Goal: Transaction & Acquisition: Purchase product/service

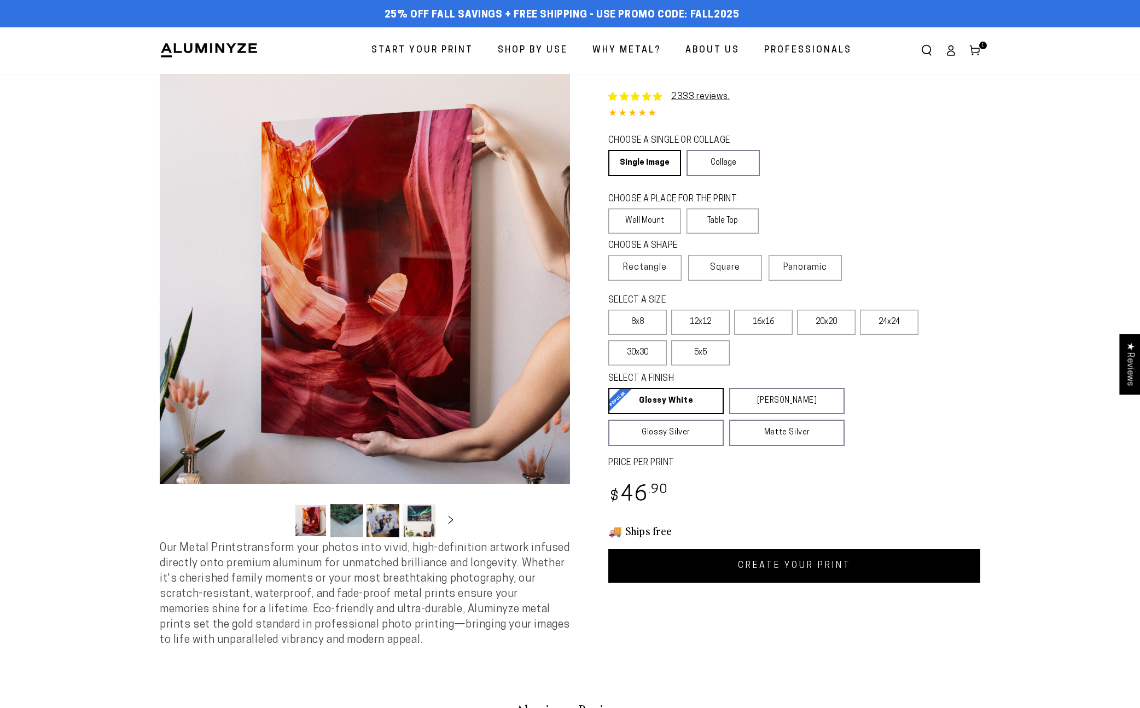
select select "**********"
click at [828, 262] on label "Panoramic" at bounding box center [804, 268] width 73 height 26
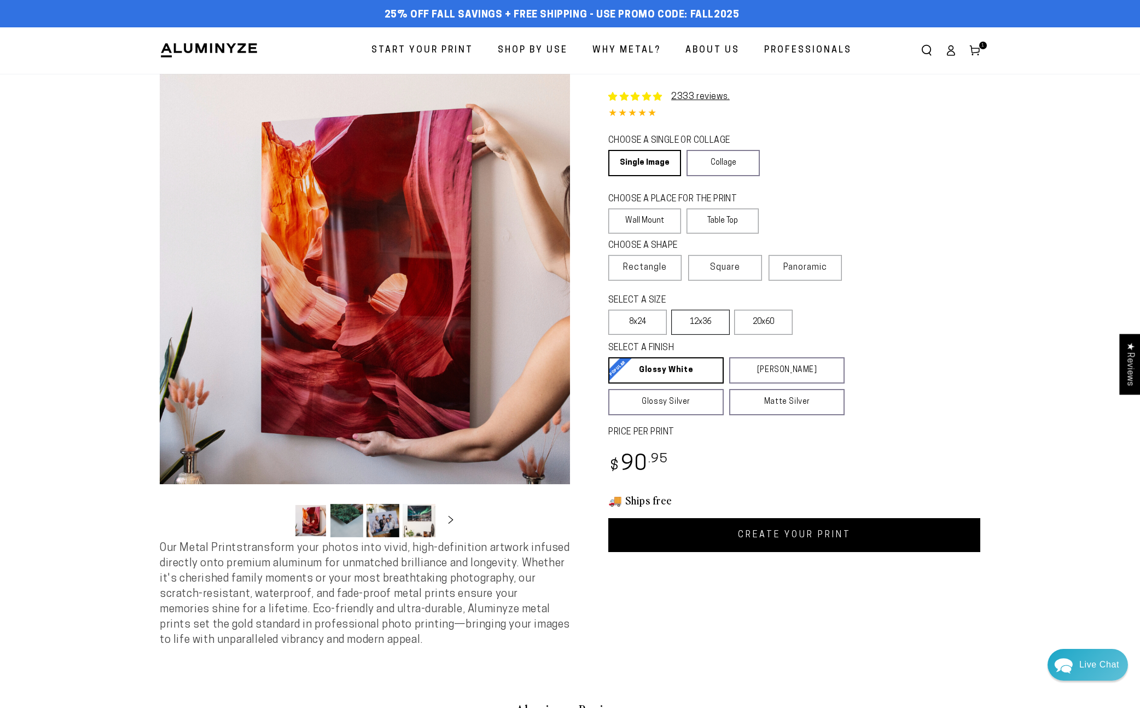
click at [698, 319] on label "12x36" at bounding box center [700, 322] width 59 height 25
click at [721, 267] on span "Square" at bounding box center [725, 267] width 30 height 13
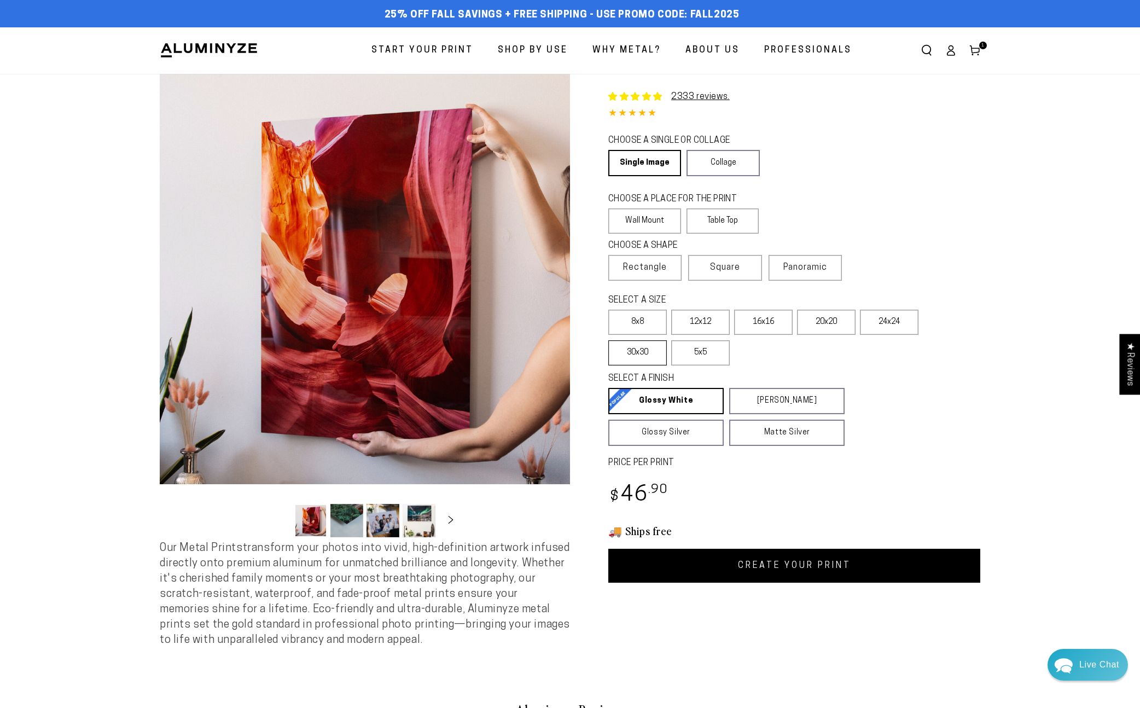
click at [635, 357] on label "30x30" at bounding box center [637, 352] width 59 height 25
click at [889, 324] on label "24x24" at bounding box center [889, 322] width 59 height 25
click at [831, 329] on label "20x20" at bounding box center [826, 322] width 59 height 25
click at [882, 321] on label "24x24" at bounding box center [889, 322] width 59 height 25
